Goal: Check status: Check status

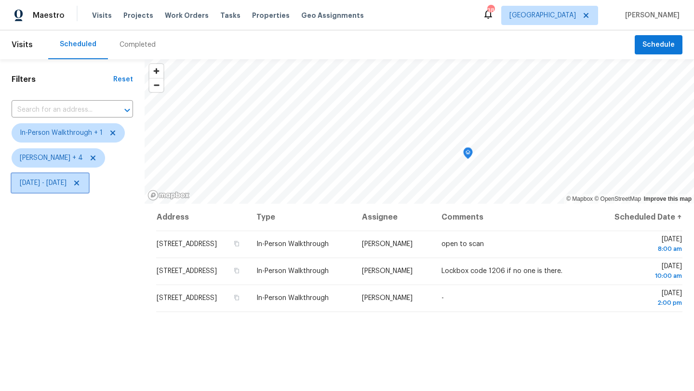
click at [67, 184] on span "Wed, Sep 24 - Wed, Sep 24" at bounding box center [43, 183] width 47 height 10
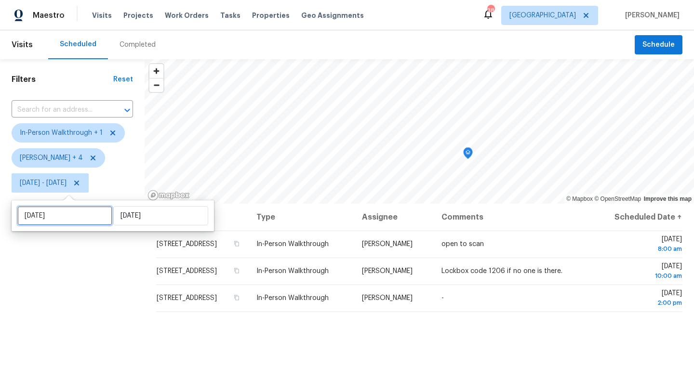
select select "8"
select select "2025"
select select "9"
select select "2025"
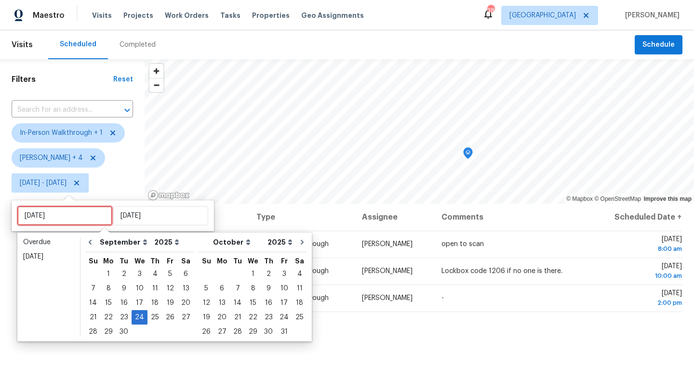
click at [75, 214] on input "[DATE]" at bounding box center [64, 215] width 95 height 19
click at [121, 316] on div "23" at bounding box center [123, 317] width 15 height 13
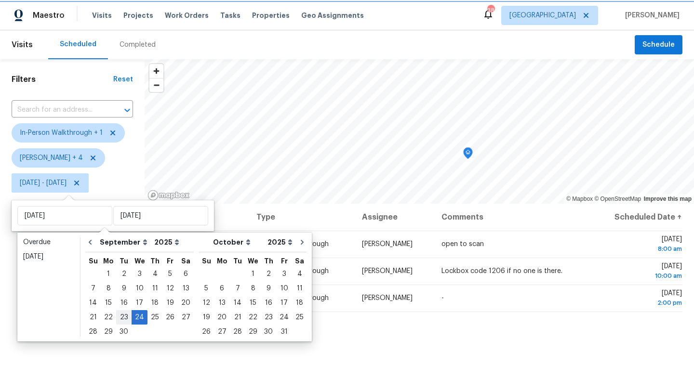
type input "[DATE]"
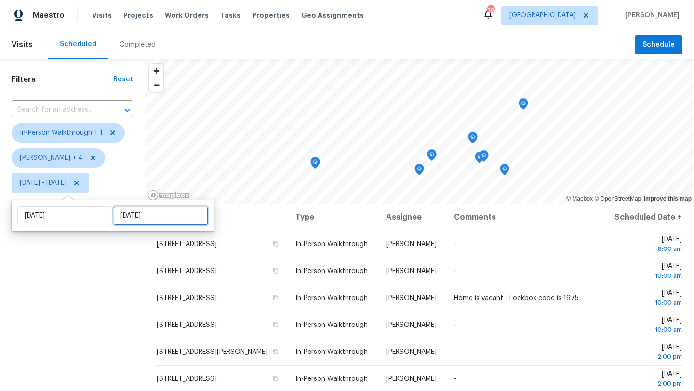
click at [130, 214] on input "[DATE]" at bounding box center [160, 215] width 95 height 19
select select "8"
select select "2025"
select select "9"
select select "2025"
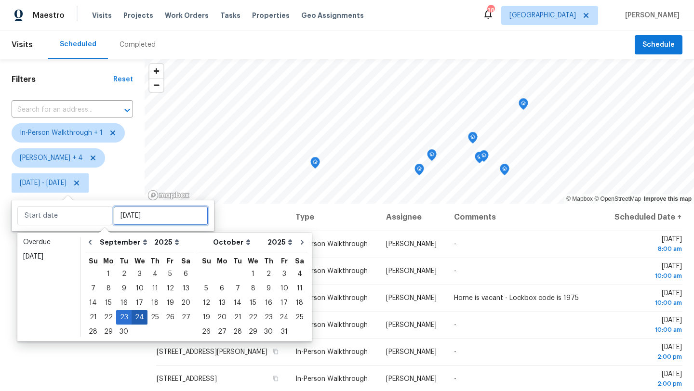
type input "Wed, Sep 17"
type input "[DATE]"
click at [122, 315] on div "23" at bounding box center [123, 317] width 15 height 13
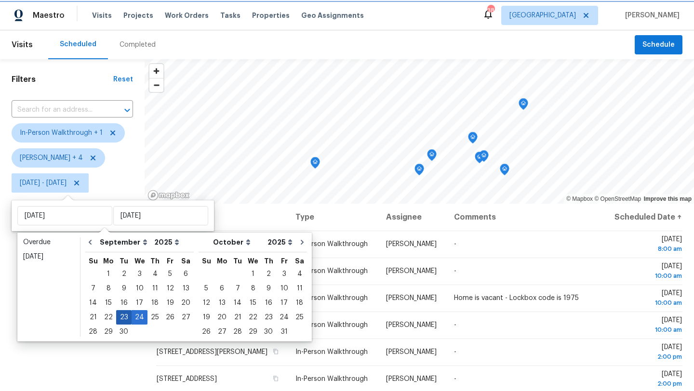
type input "[DATE]"
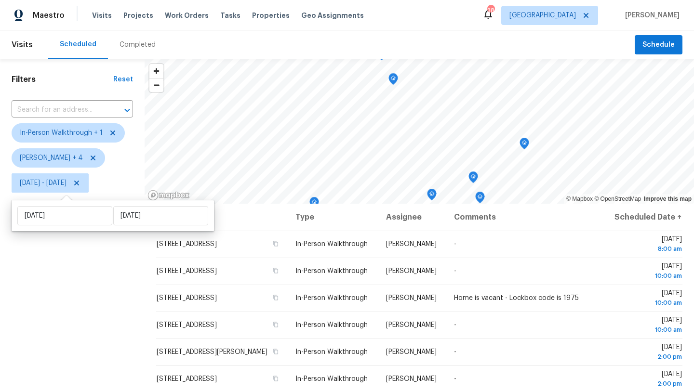
click at [117, 331] on div "Filters Reset ​ In-Person Walkthrough + 1 Alicia Anices + 4 Tue, Sep 23 - Tue, …" at bounding box center [72, 288] width 145 height 458
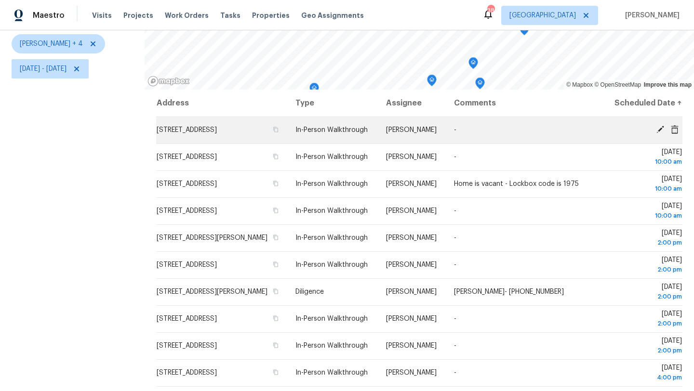
scroll to position [125, 0]
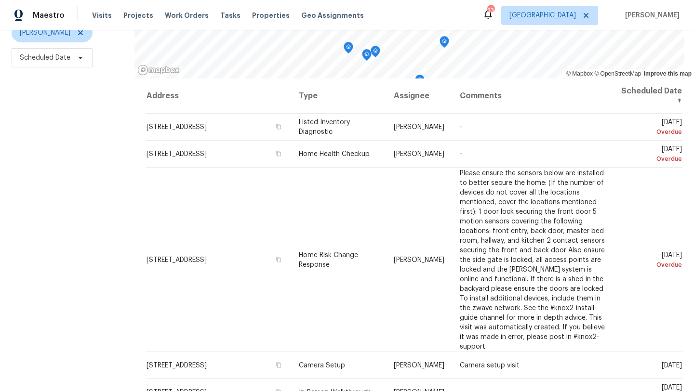
scroll to position [312, 0]
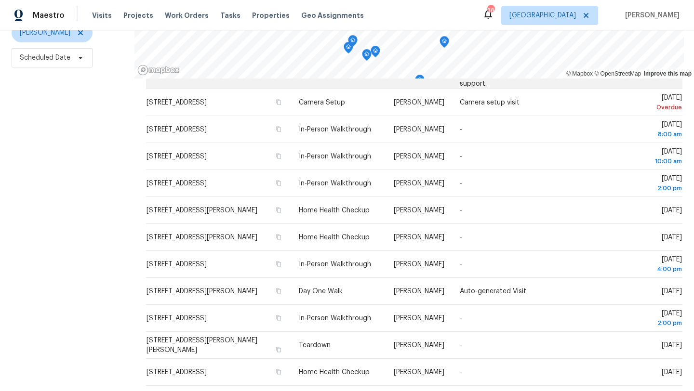
scroll to position [267, 0]
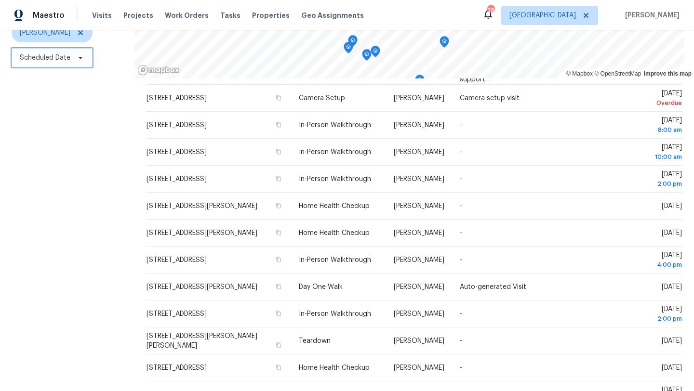
click at [66, 64] on span "Scheduled Date" at bounding box center [52, 57] width 81 height 19
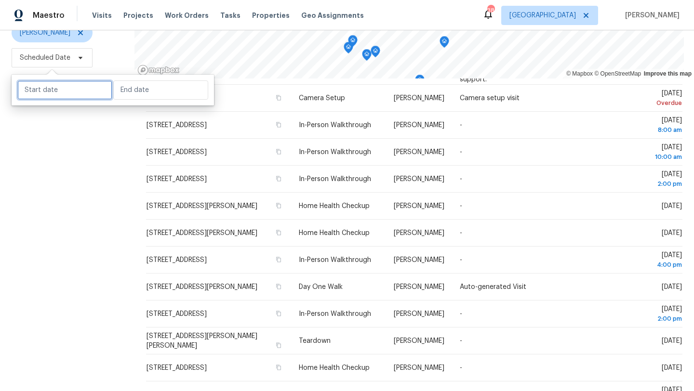
select select "8"
select select "2025"
select select "9"
select select "2025"
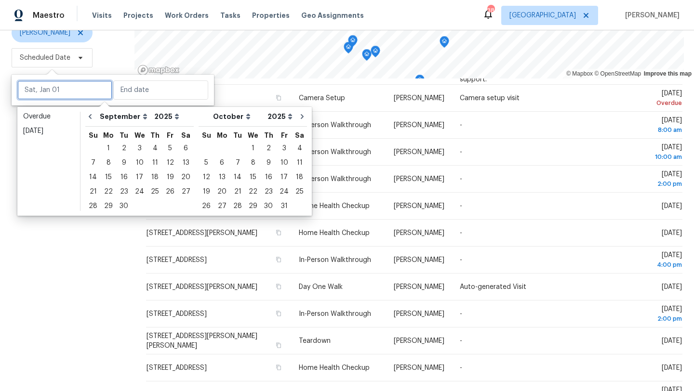
click at [62, 86] on input "text" at bounding box center [64, 89] width 95 height 19
click at [124, 191] on div "23" at bounding box center [123, 191] width 15 height 13
type input "[DATE]"
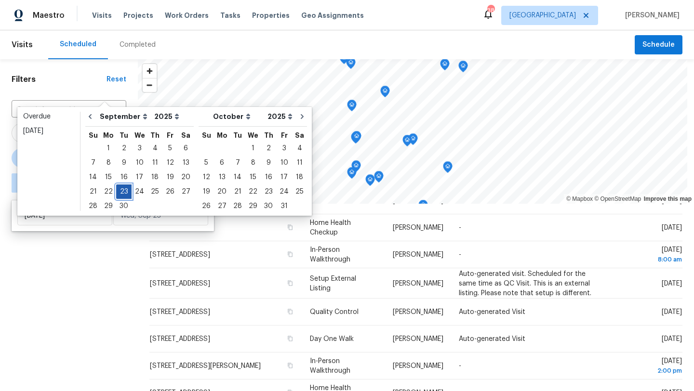
click at [124, 191] on div "23" at bounding box center [123, 191] width 15 height 13
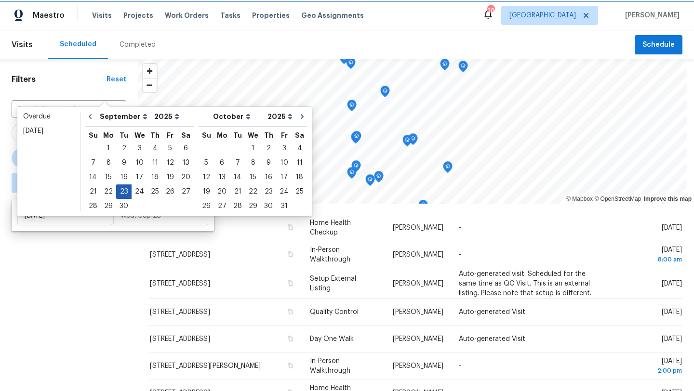
type input "[DATE]"
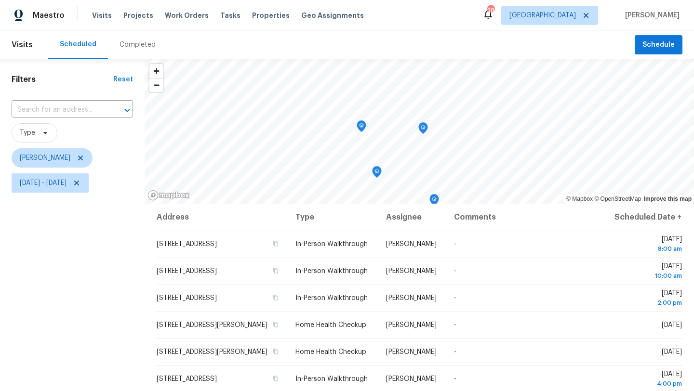
click at [107, 283] on div "Filters Reset ​ Type [PERSON_NAME] [DATE] - [DATE]" at bounding box center [72, 288] width 145 height 458
click at [340, 152] on icon "Map marker" at bounding box center [339, 146] width 10 height 12
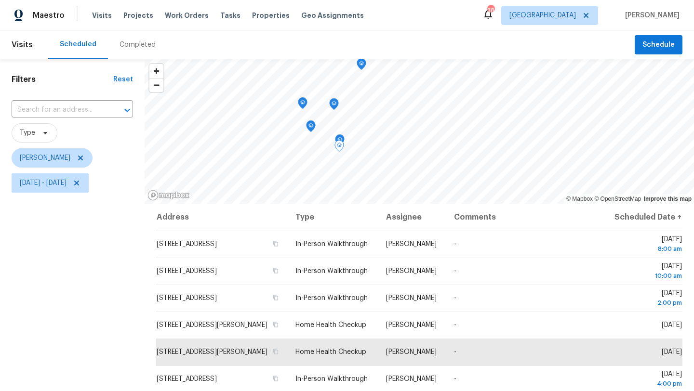
click at [341, 141] on icon "Map marker" at bounding box center [339, 146] width 9 height 11
click at [341, 137] on icon "Map marker" at bounding box center [339, 140] width 9 height 11
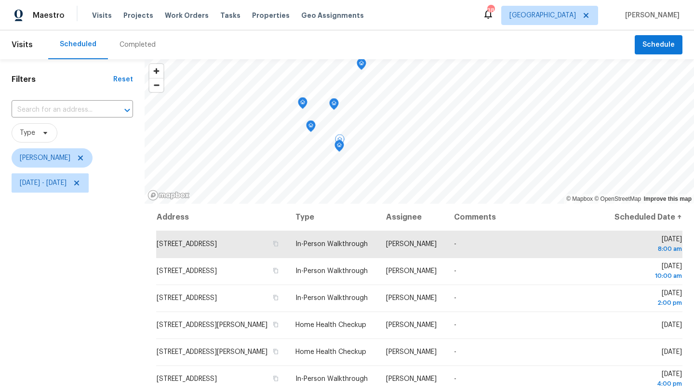
click at [335, 106] on icon "Map marker" at bounding box center [334, 104] width 9 height 11
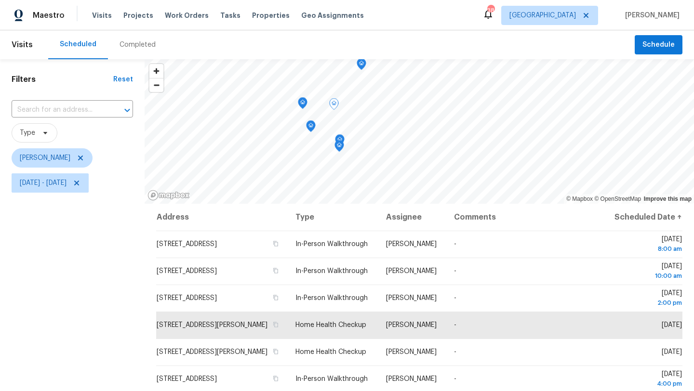
click at [311, 128] on icon "Map marker" at bounding box center [311, 126] width 9 height 11
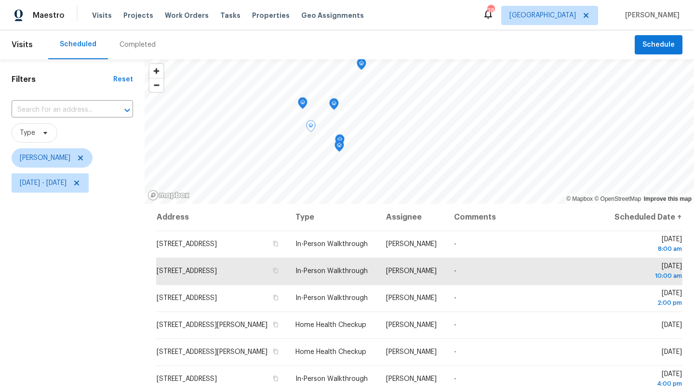
click at [302, 103] on icon "Map marker" at bounding box center [302, 103] width 1 height 1
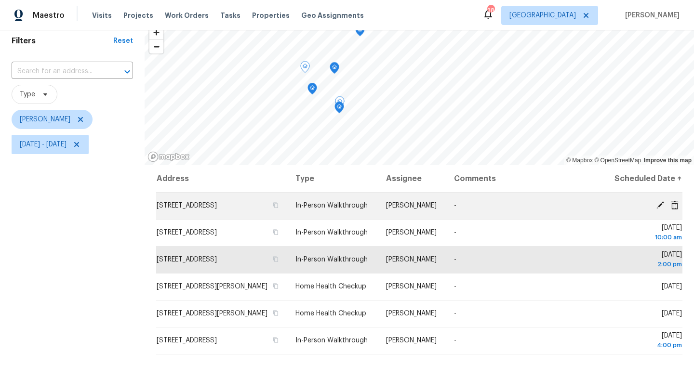
scroll to position [42, 0]
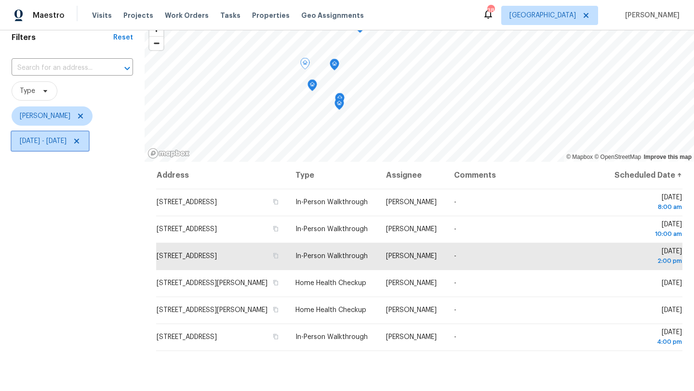
click at [80, 143] on icon at bounding box center [77, 141] width 8 height 8
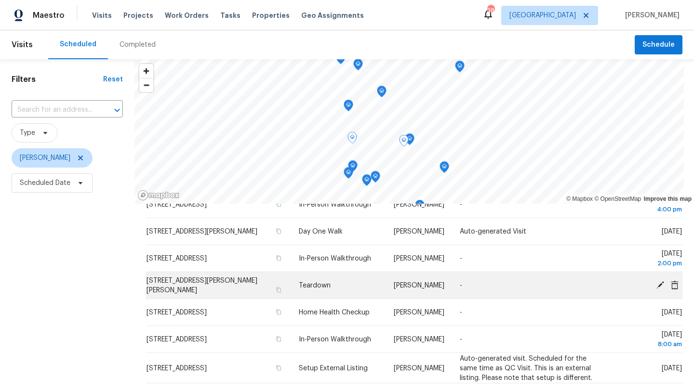
click at [662, 283] on icon at bounding box center [660, 285] width 8 height 8
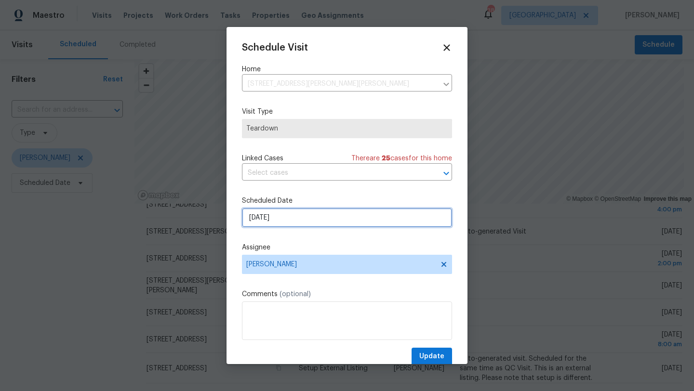
click at [297, 224] on input "[DATE]" at bounding box center [347, 217] width 210 height 19
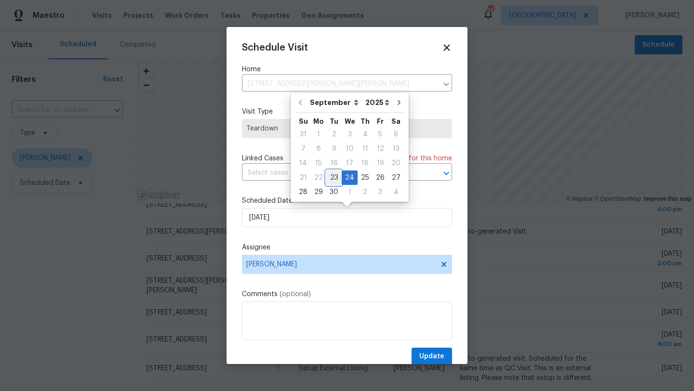
click at [331, 176] on div "23" at bounding box center [333, 177] width 15 height 13
type input "[DATE]"
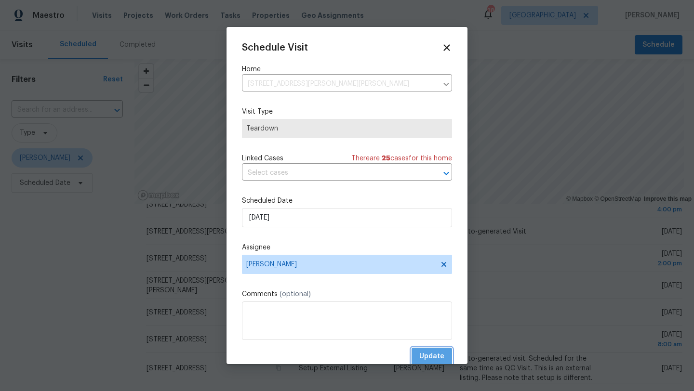
click at [429, 353] on span "Update" at bounding box center [431, 357] width 25 height 12
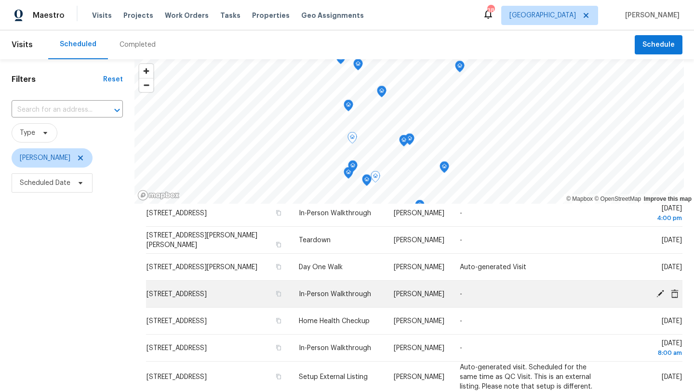
scroll to position [438, 0]
